Goal: Information Seeking & Learning: Learn about a topic

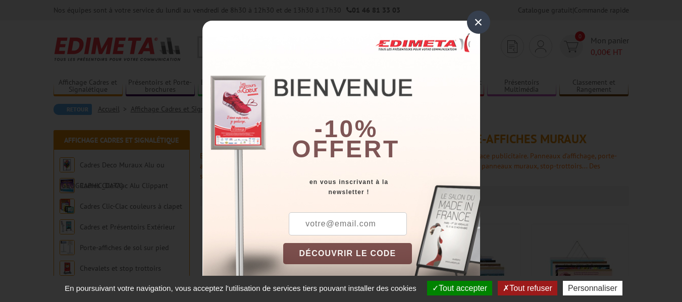
click at [447, 286] on button "Tout accepter" at bounding box center [459, 288] width 65 height 15
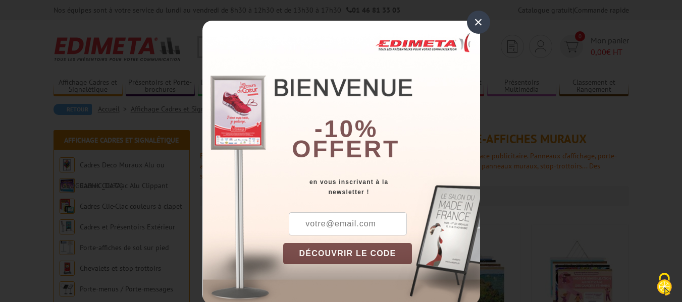
click at [473, 19] on div "×" at bounding box center [478, 22] width 23 height 23
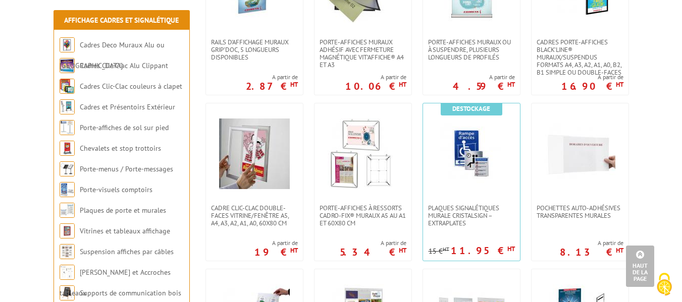
scroll to position [454, 0]
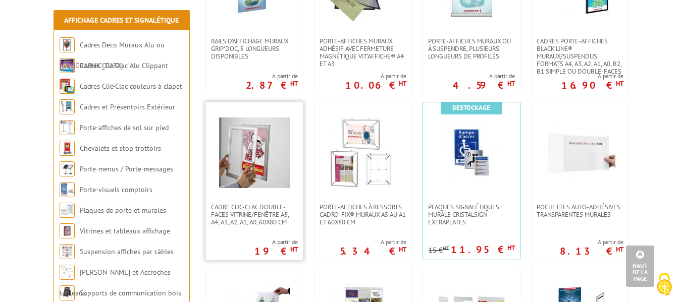
click at [246, 158] on img at bounding box center [254, 153] width 71 height 71
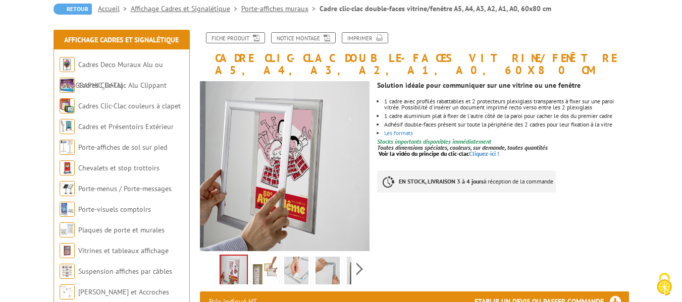
scroll to position [101, 0]
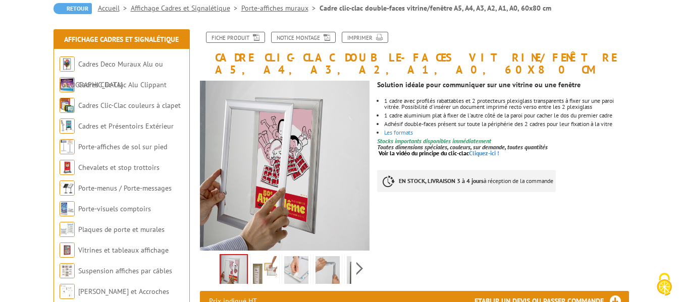
click at [266, 258] on img at bounding box center [265, 271] width 24 height 31
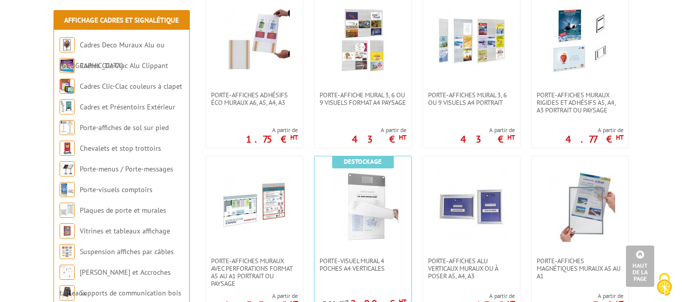
scroll to position [757, 0]
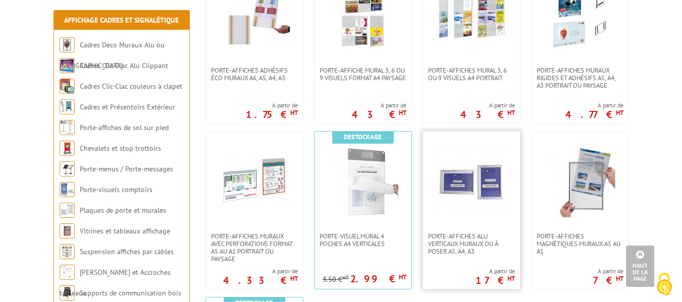
click at [449, 197] on img at bounding box center [471, 182] width 71 height 71
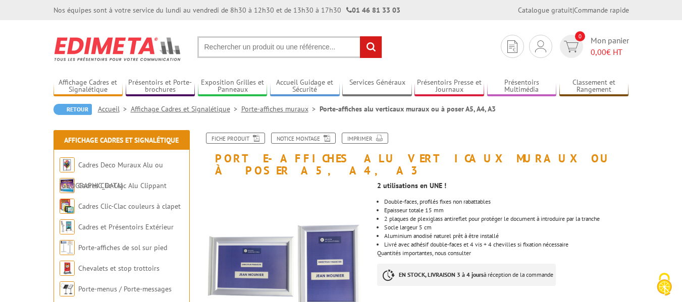
scroll to position [50, 0]
